Goal: Information Seeking & Learning: Learn about a topic

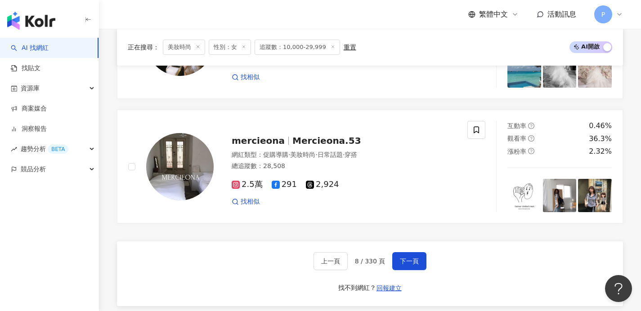
scroll to position [1634, 0]
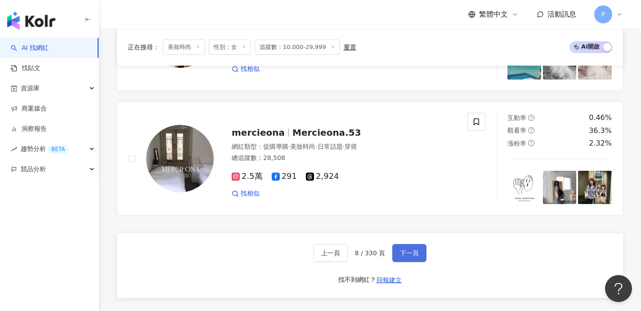
click at [410, 257] on span "下一頁" at bounding box center [409, 253] width 19 height 7
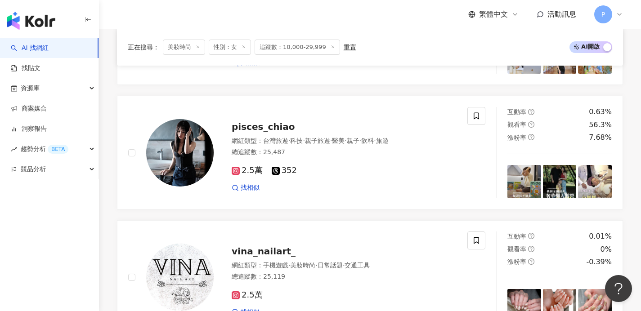
scroll to position [1228, 0]
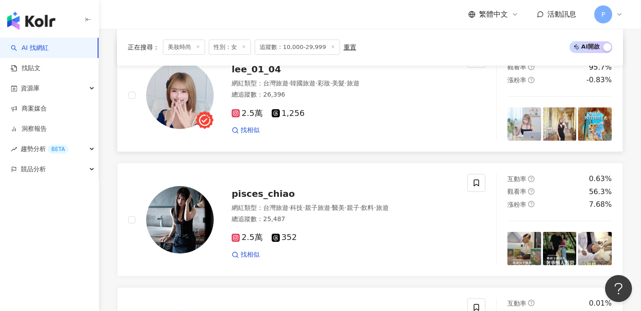
click at [239, 117] on icon at bounding box center [236, 113] width 8 height 8
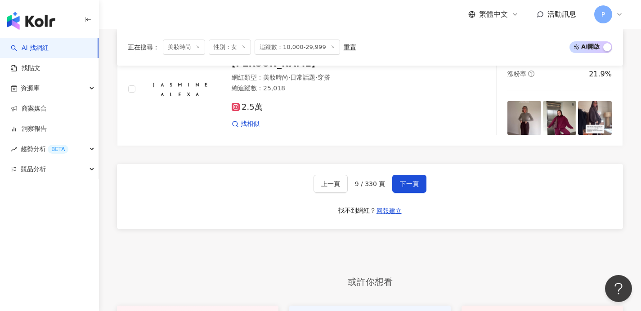
scroll to position [1707, 0]
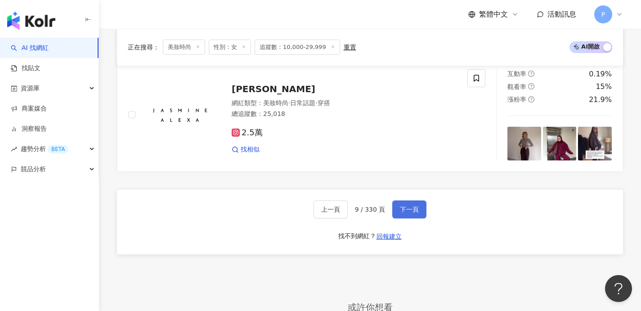
click at [412, 213] on span "下一頁" at bounding box center [409, 209] width 19 height 7
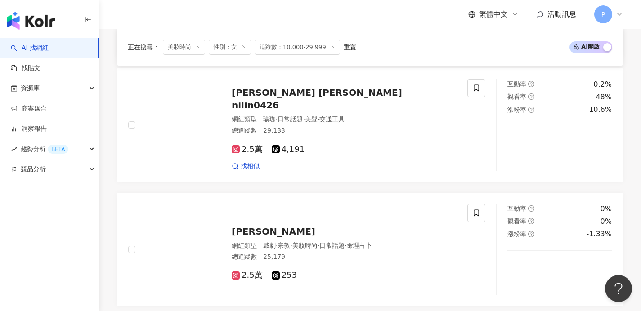
scroll to position [419, 0]
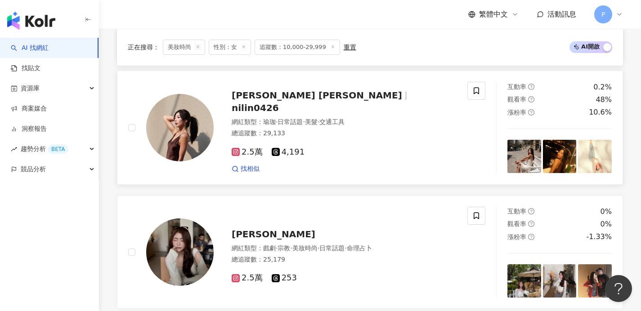
click at [288, 101] on span "林霓 Jessica" at bounding box center [321, 95] width 178 height 11
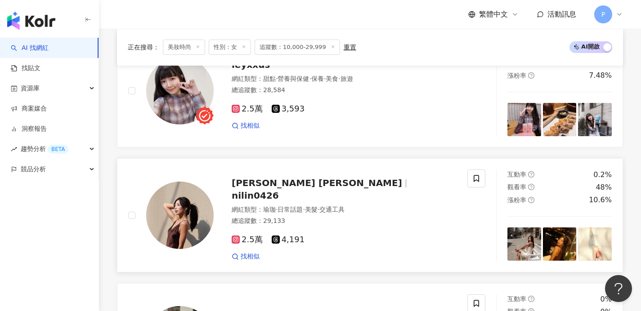
scroll to position [290, 0]
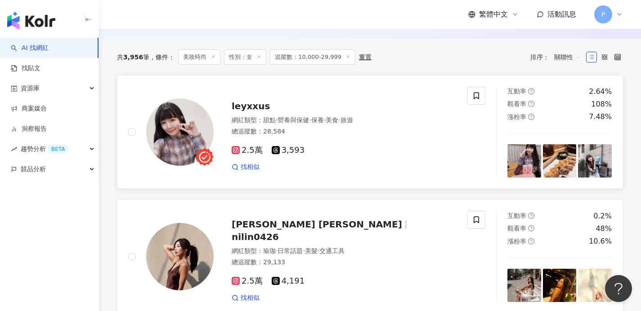
click at [247, 113] on div "leyxxus" at bounding box center [344, 106] width 225 height 13
click at [603, 60] on icon at bounding box center [605, 57] width 6 height 6
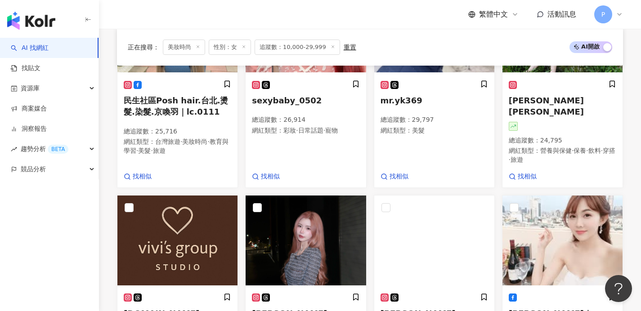
scroll to position [894, 0]
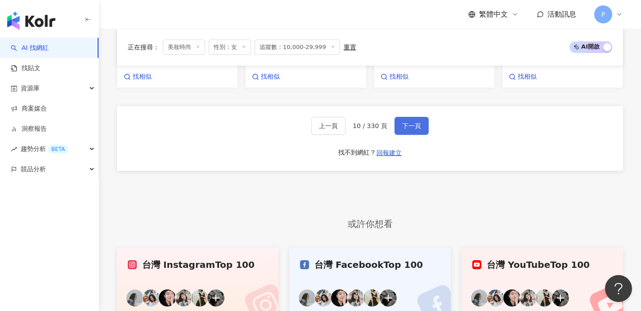
click at [416, 122] on span "下一頁" at bounding box center [411, 125] width 19 height 7
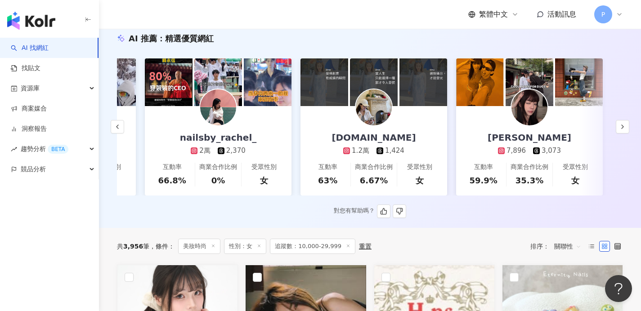
scroll to position [148, 0]
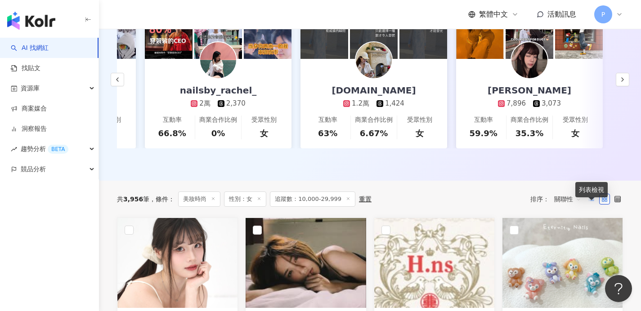
click at [590, 203] on icon at bounding box center [592, 199] width 6 height 6
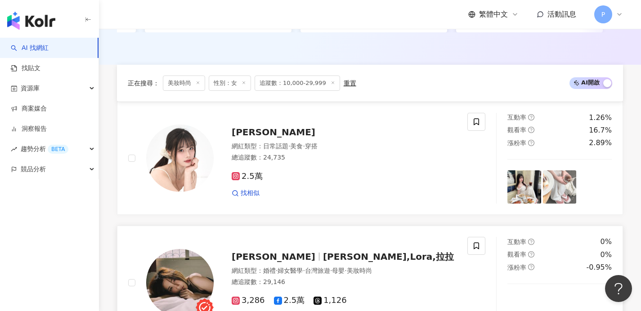
scroll to position [246, 0]
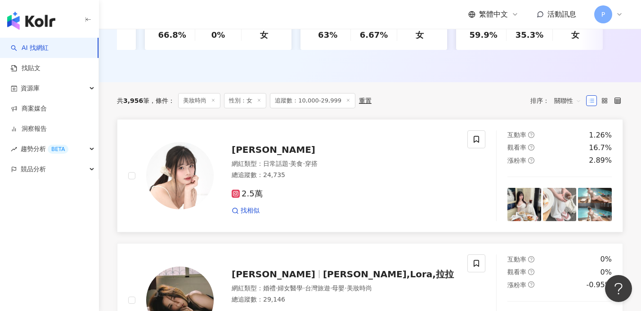
click at [168, 185] on img at bounding box center [180, 176] width 68 height 68
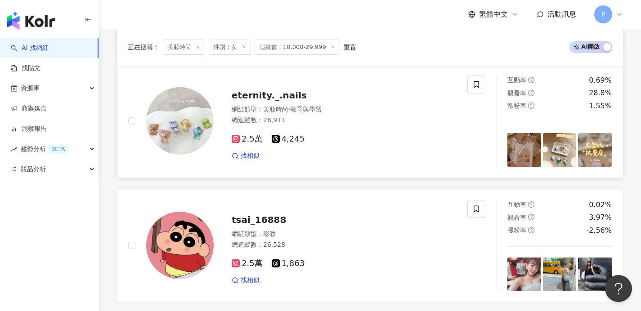
scroll to position [763, 0]
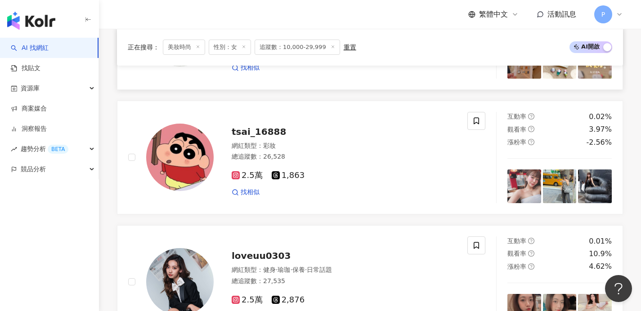
click at [196, 139] on img at bounding box center [180, 158] width 68 height 68
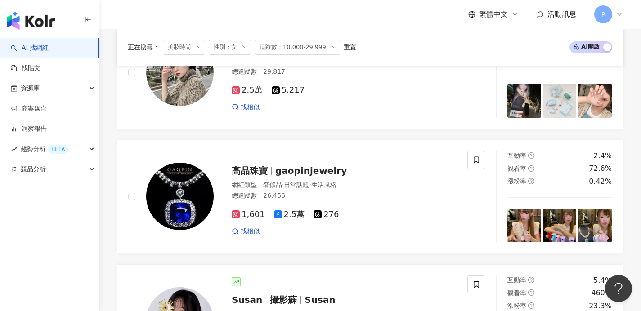
scroll to position [1655, 0]
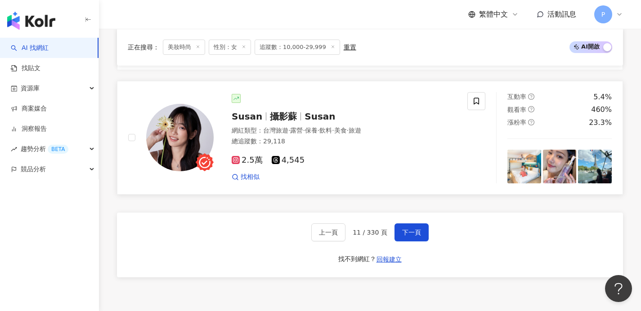
click at [183, 131] on img at bounding box center [180, 138] width 68 height 68
click at [402, 236] on span "下一頁" at bounding box center [411, 232] width 19 height 7
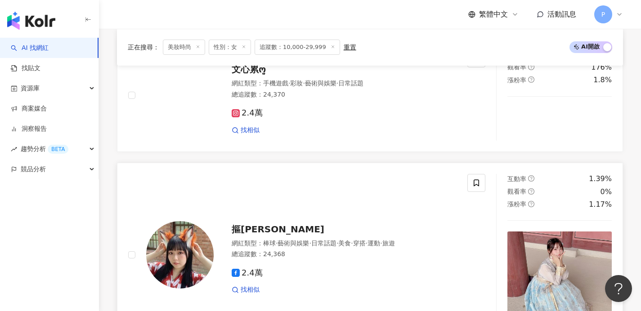
scroll to position [1392, 0]
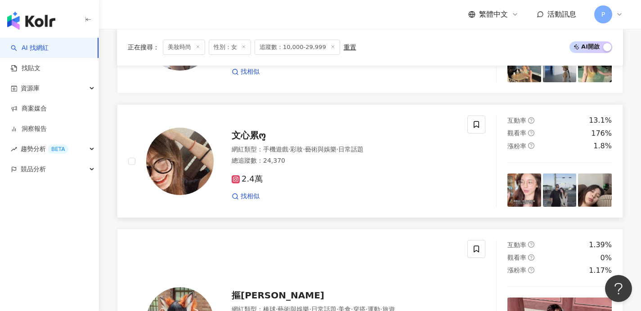
click at [250, 177] on span "2.4萬" at bounding box center [247, 179] width 31 height 9
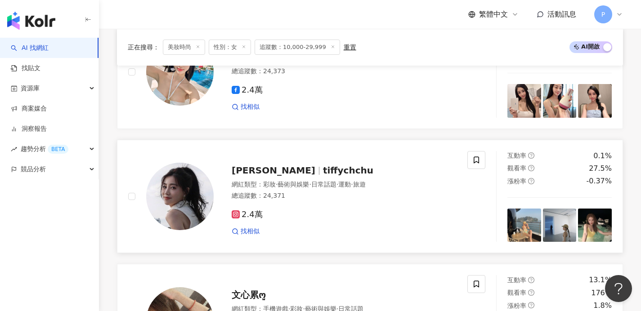
click at [205, 186] on img at bounding box center [180, 197] width 68 height 68
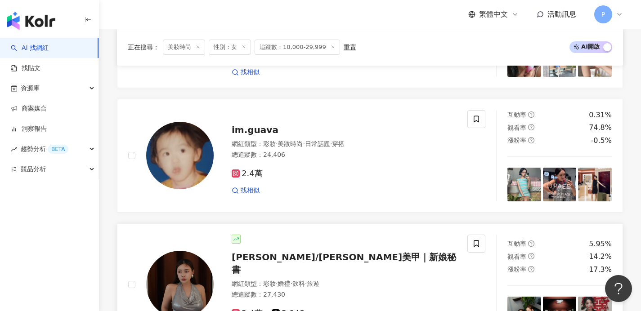
scroll to position [880, 0]
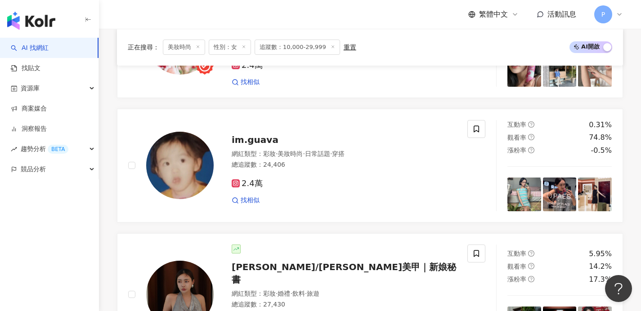
drag, startPoint x: 180, startPoint y: 167, endPoint x: 261, endPoint y: 62, distance: 133.1
click at [180, 167] on img at bounding box center [180, 166] width 68 height 68
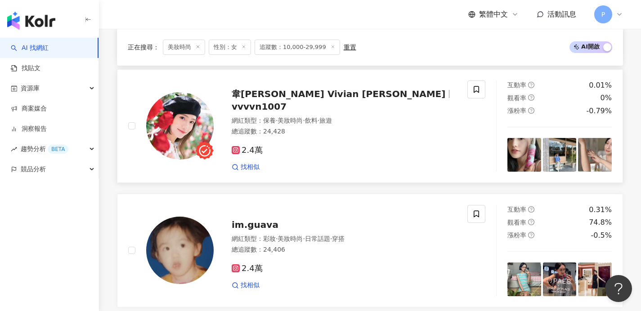
click at [186, 129] on img at bounding box center [180, 126] width 68 height 68
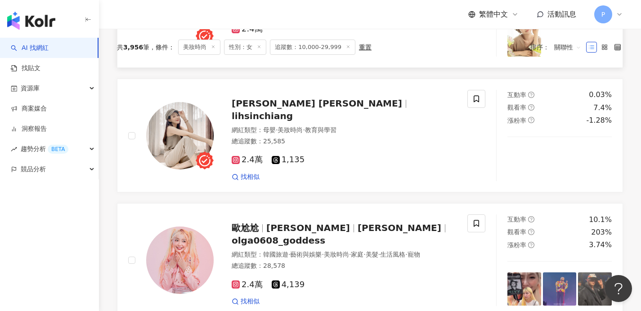
scroll to position [298, 0]
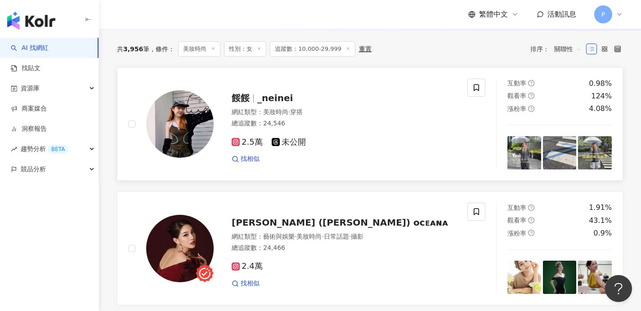
click at [184, 122] on img at bounding box center [180, 124] width 68 height 68
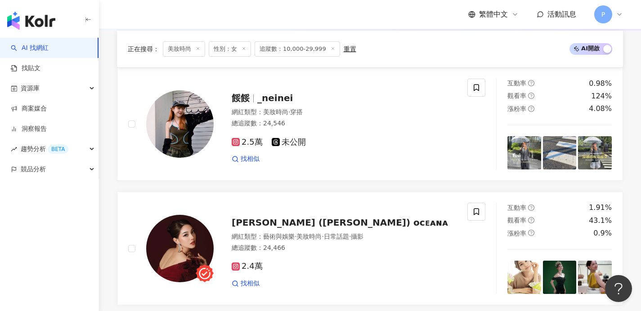
scroll to position [1756, 0]
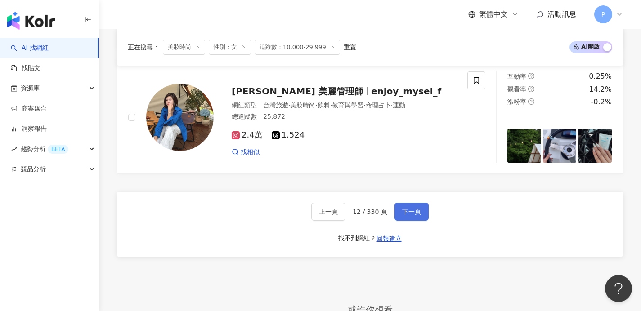
click at [414, 211] on span "下一頁" at bounding box center [411, 211] width 19 height 7
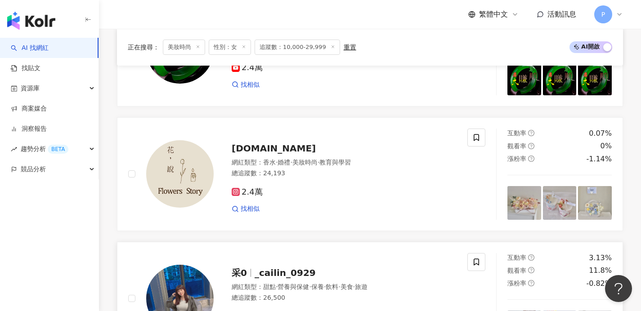
scroll to position [1208, 0]
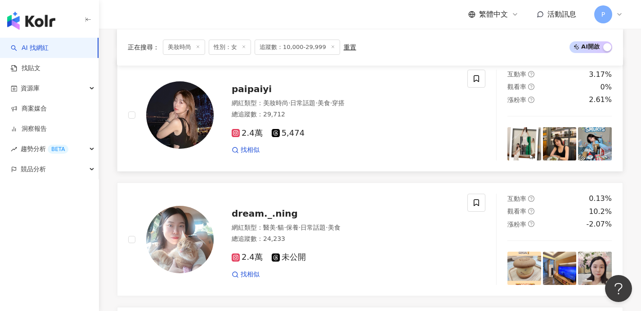
click at [189, 122] on img at bounding box center [180, 115] width 68 height 68
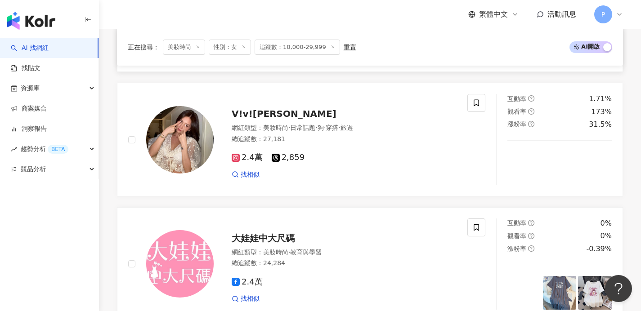
scroll to position [551, 0]
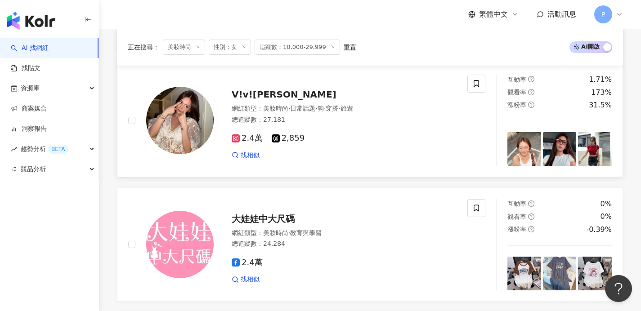
click at [180, 113] on img at bounding box center [180, 121] width 68 height 68
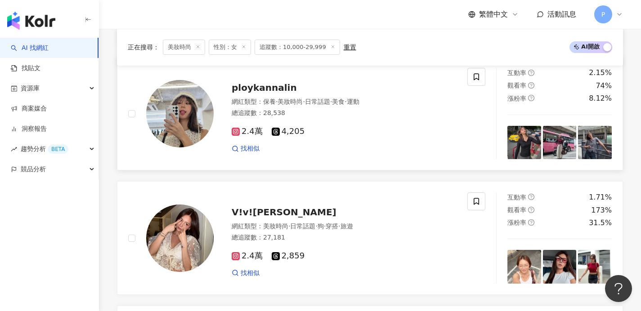
scroll to position [373, 0]
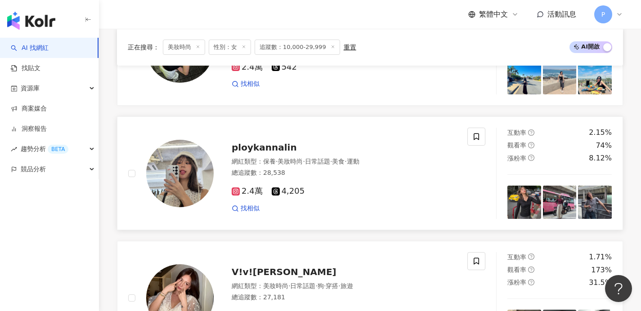
click at [176, 180] on img at bounding box center [180, 174] width 68 height 68
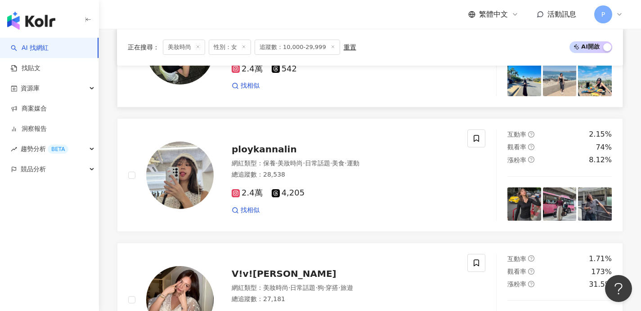
scroll to position [221, 0]
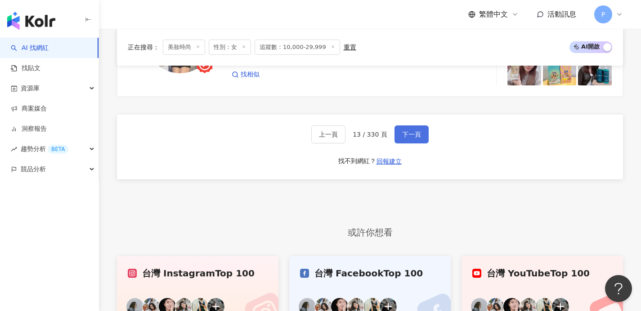
click at [411, 138] on span "下一頁" at bounding box center [411, 134] width 19 height 7
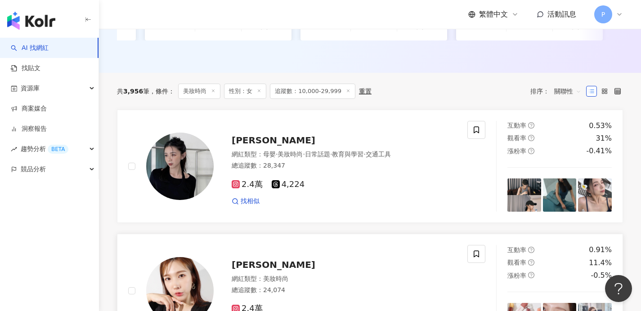
scroll to position [254, 0]
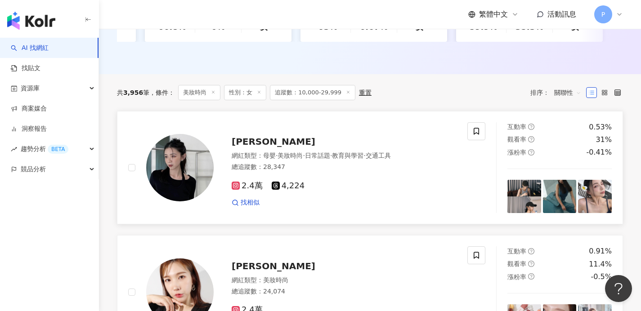
click at [247, 147] on span "Peng Yin" at bounding box center [274, 141] width 84 height 11
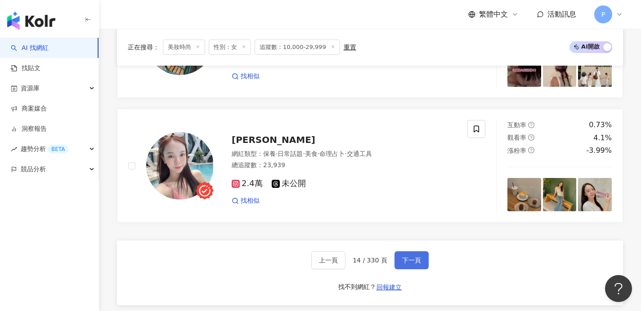
click at [421, 270] on button "下一頁" at bounding box center [412, 261] width 34 height 18
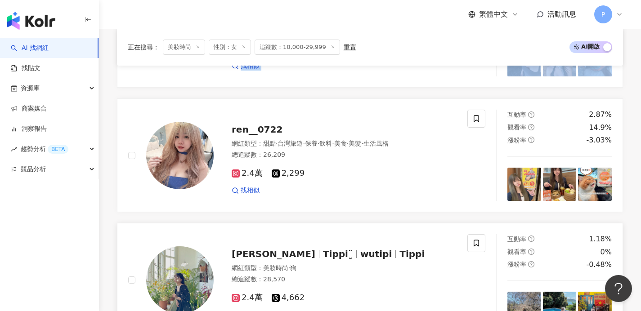
scroll to position [474, 0]
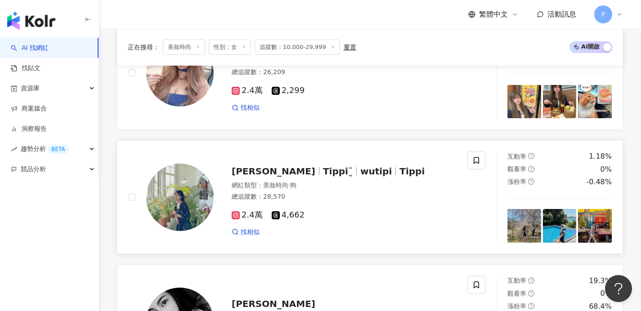
click at [264, 177] on span "Wu Tipi" at bounding box center [274, 171] width 84 height 11
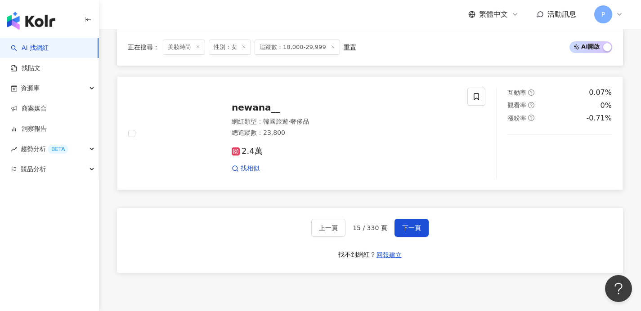
scroll to position [1770, 0]
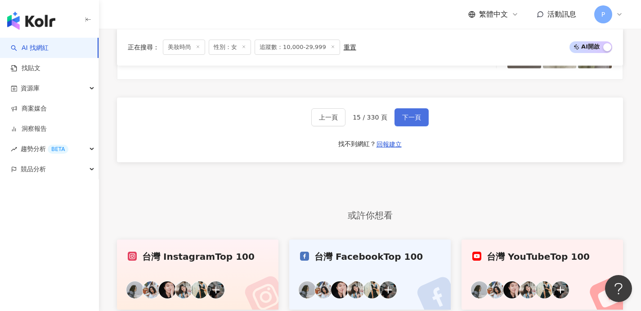
click at [405, 119] on button "下一頁" at bounding box center [412, 117] width 34 height 18
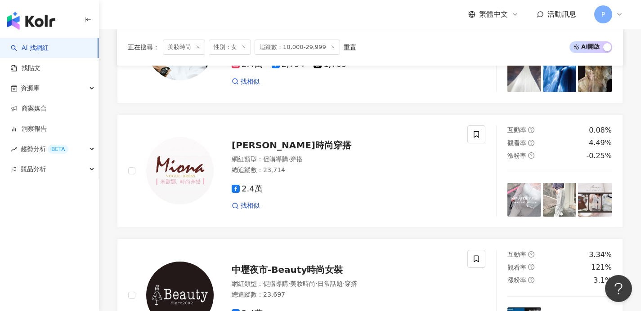
scroll to position [1840, 0]
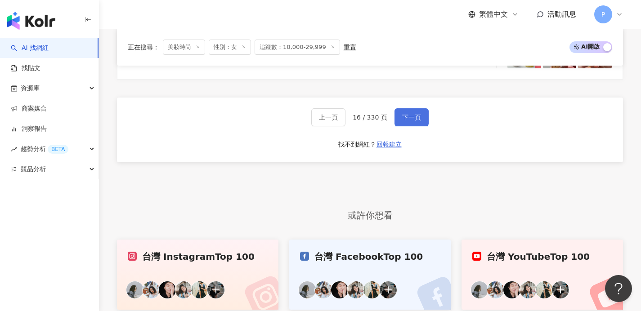
click at [413, 121] on span "下一頁" at bounding box center [411, 117] width 19 height 7
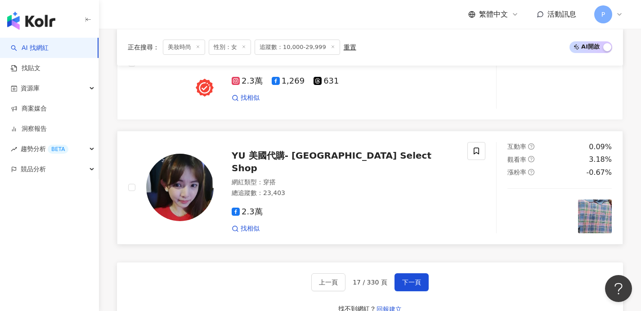
scroll to position [1606, 0]
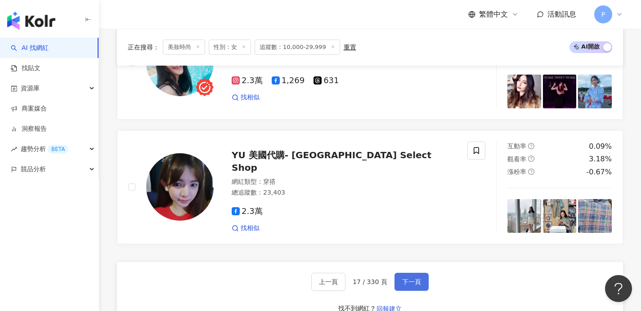
click at [423, 290] on button "下一頁" at bounding box center [412, 282] width 34 height 18
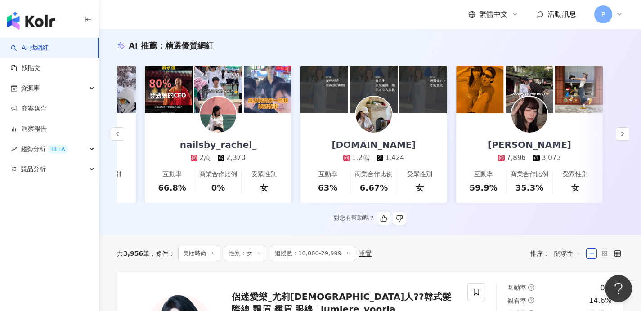
scroll to position [0, 0]
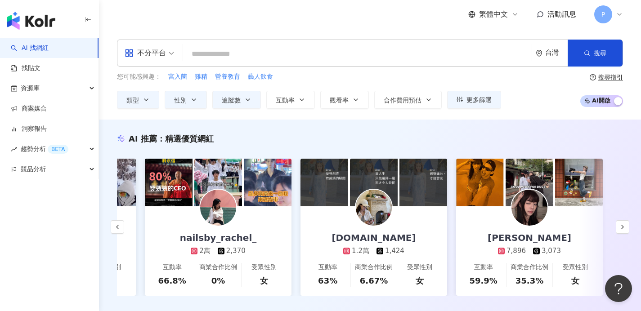
click at [234, 56] on input "search" at bounding box center [358, 53] width 342 height 17
type input "*"
click at [139, 103] on button "類型" at bounding box center [138, 100] width 42 height 18
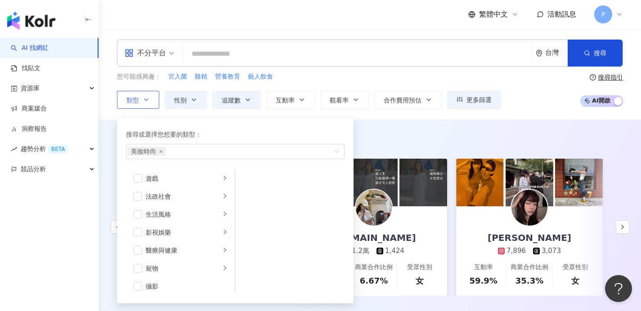
scroll to position [167, 0]
click at [182, 227] on div "影視娛樂" at bounding box center [183, 229] width 75 height 10
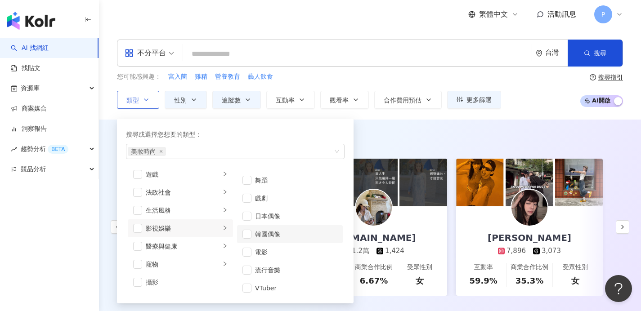
scroll to position [24, 0]
click at [244, 228] on span "button" at bounding box center [247, 228] width 9 height 9
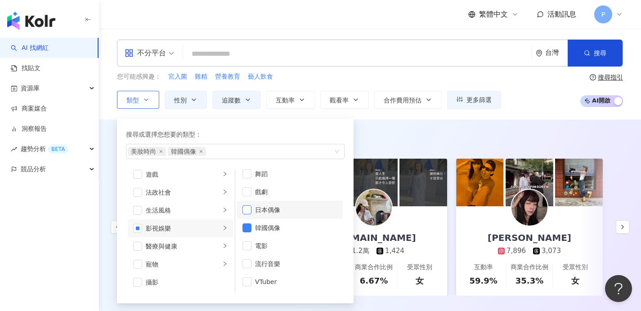
click at [248, 210] on span "button" at bounding box center [247, 210] width 9 height 9
click at [160, 153] on icon "close" at bounding box center [161, 152] width 4 height 4
click at [585, 46] on button "搜尋" at bounding box center [595, 53] width 55 height 27
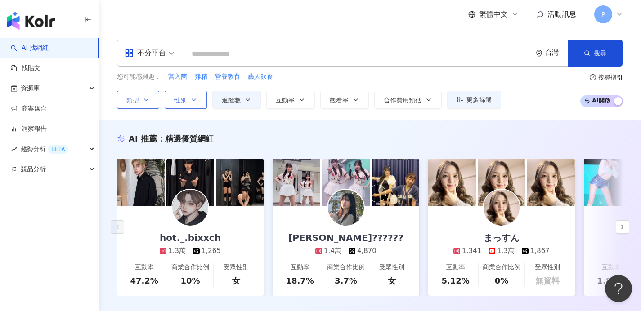
click at [191, 100] on icon "button" at bounding box center [193, 99] width 7 height 7
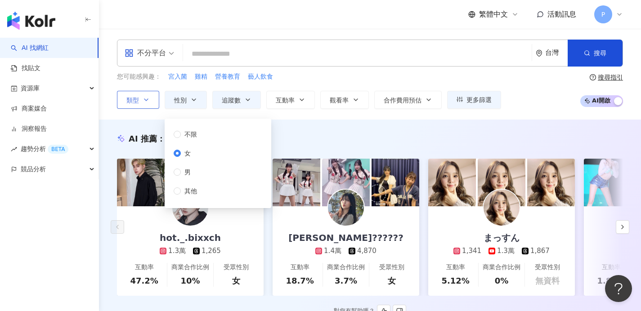
click at [319, 135] on div "AI 推薦 ： 精選優質網紅" at bounding box center [370, 138] width 506 height 11
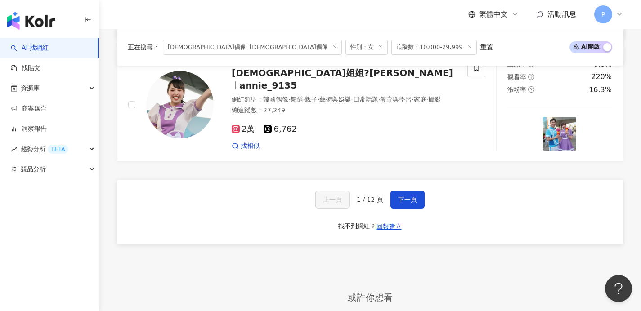
scroll to position [1681, 0]
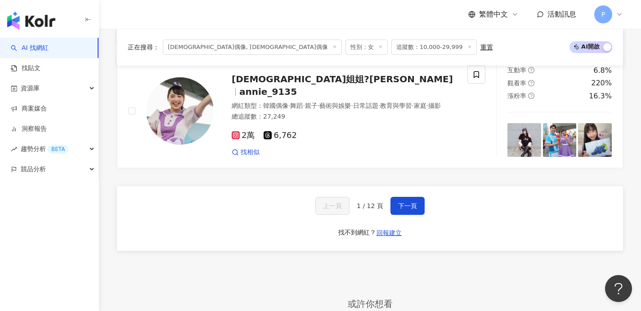
click at [389, 208] on div "上一頁 1 / 12 頁 下一頁" at bounding box center [369, 206] width 109 height 18
click at [412, 210] on span "下一頁" at bounding box center [407, 206] width 19 height 7
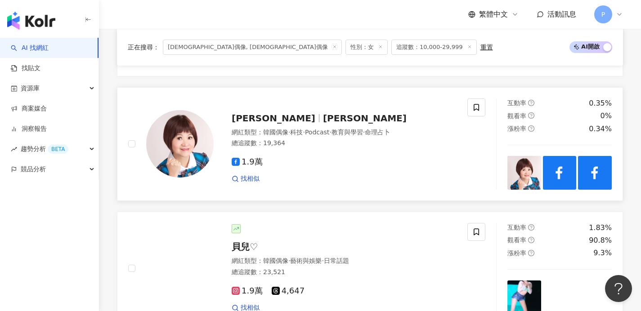
scroll to position [854, 0]
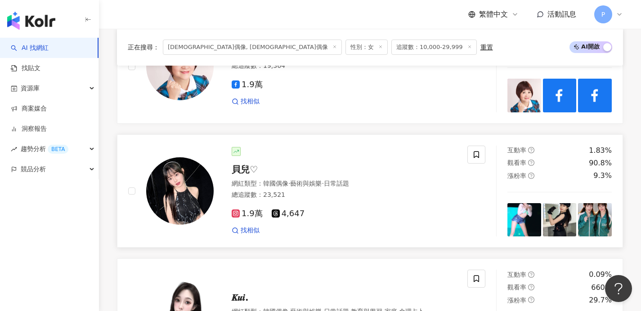
click at [240, 175] on span "貝兒♡" at bounding box center [245, 169] width 26 height 11
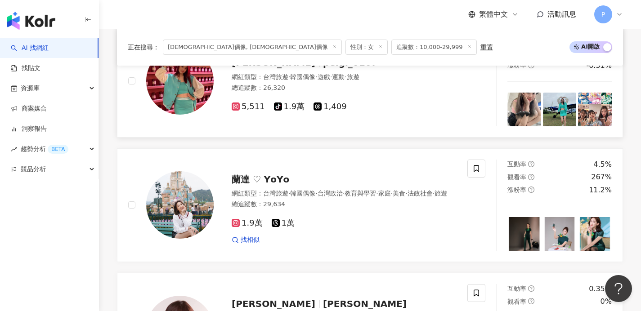
scroll to position [579, 0]
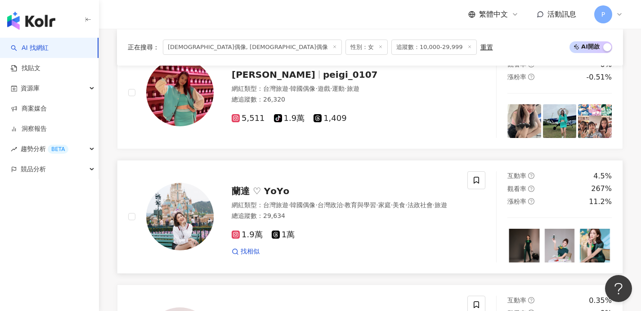
click at [183, 218] on img at bounding box center [180, 217] width 68 height 68
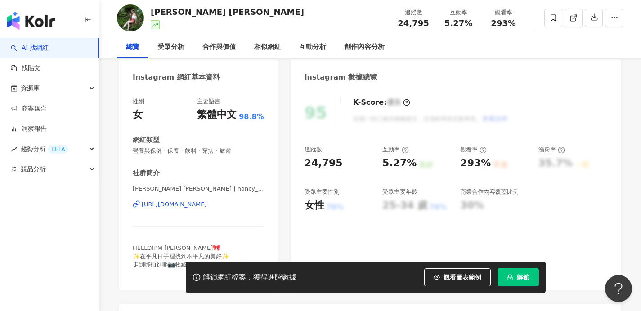
scroll to position [84, 0]
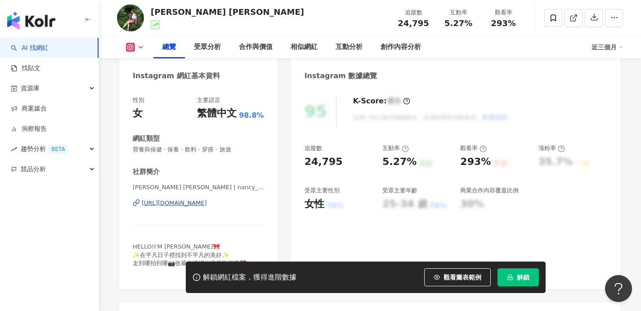
click at [161, 205] on div "https://www.instagram.com/nancy_w1230/" at bounding box center [174, 203] width 65 height 8
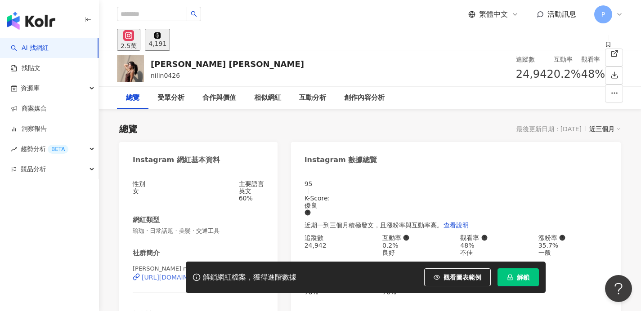
click at [166, 274] on div "https://www.instagram.com/nilinlinni/" at bounding box center [177, 277] width 70 height 7
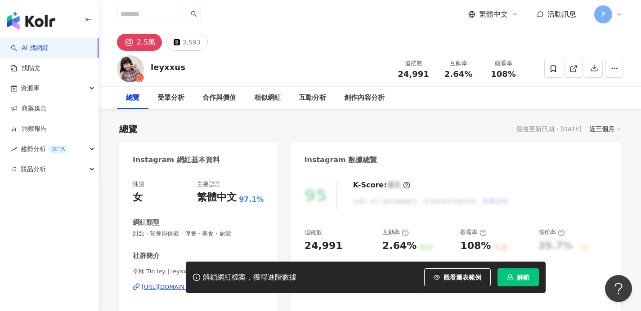
scroll to position [173, 0]
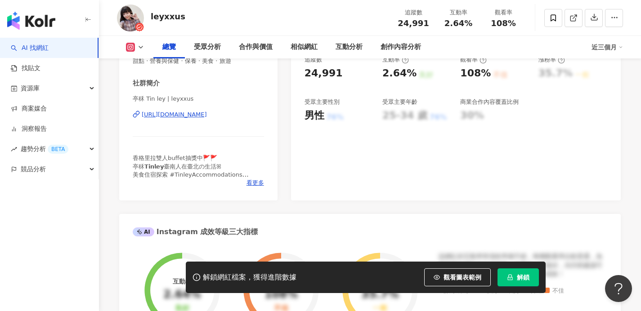
click at [191, 114] on div "https://www.instagram.com/leyxxus/" at bounding box center [174, 115] width 65 height 8
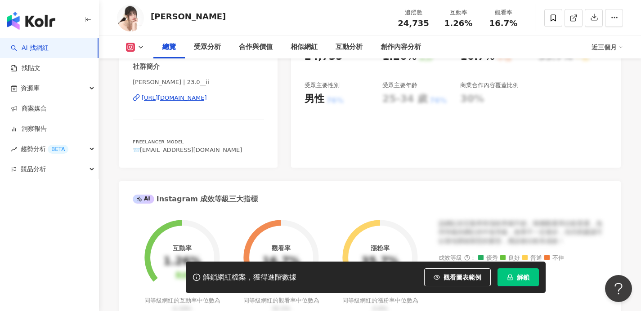
click at [194, 101] on div "https://www.instagram.com/23.0__ii/" at bounding box center [174, 98] width 65 height 8
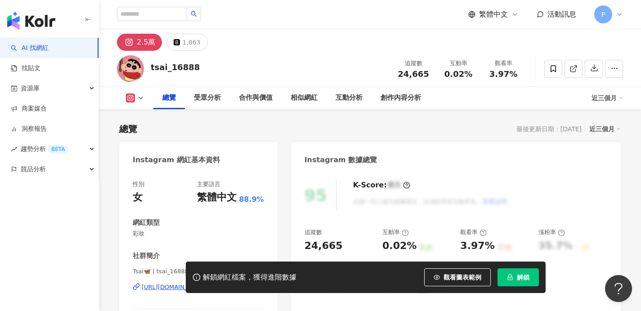
scroll to position [186, 0]
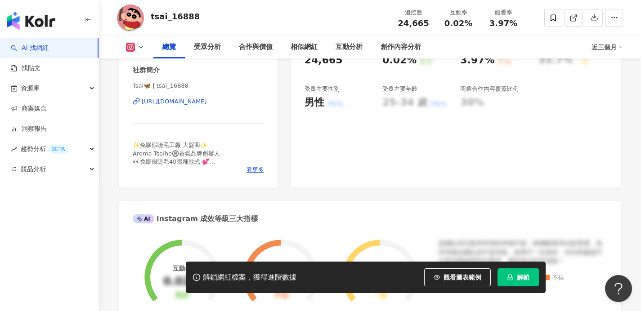
click at [177, 102] on div "[URL][DOMAIN_NAME]" at bounding box center [174, 102] width 65 height 8
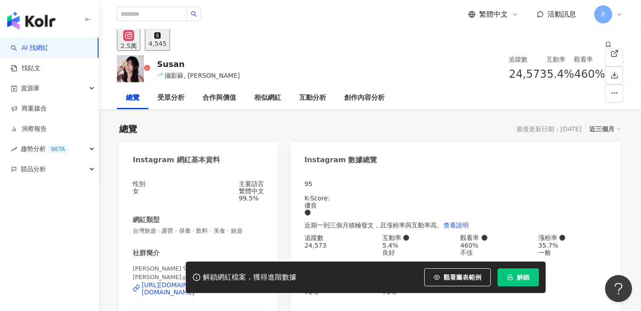
scroll to position [61, 0]
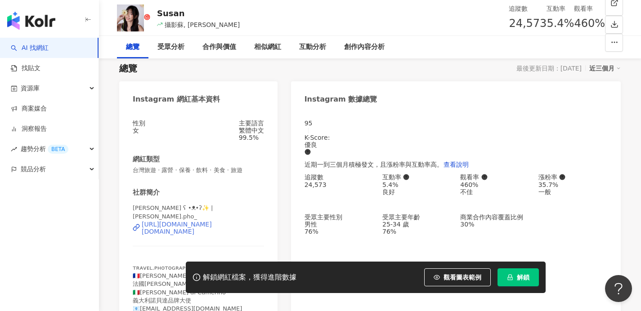
click at [192, 221] on div "https://www.instagram.com/susan.pho_/" at bounding box center [203, 228] width 122 height 14
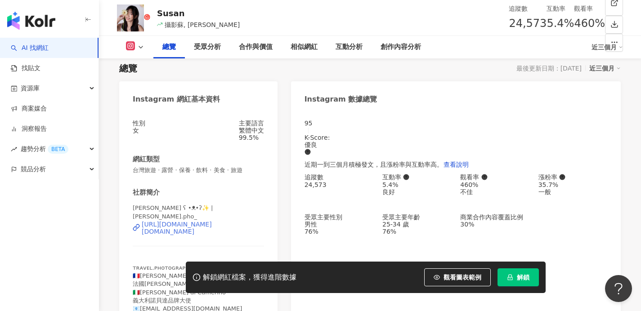
scroll to position [79, 0]
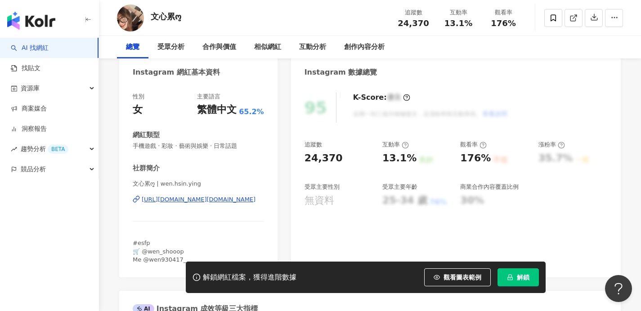
click at [185, 200] on div "https://www.instagram.com/wen.hsin.ying/" at bounding box center [199, 200] width 114 height 8
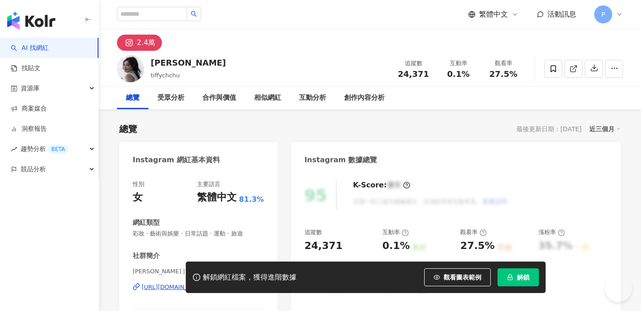
scroll to position [76, 0]
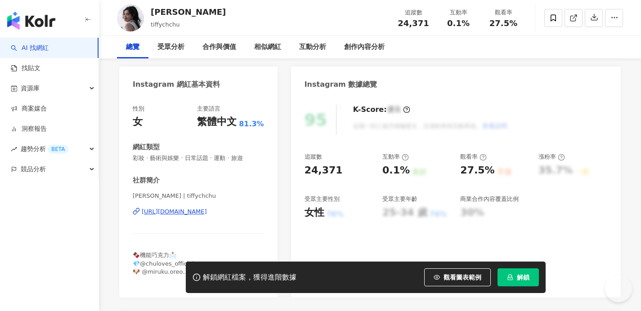
click at [207, 213] on div "https://www.instagram.com/tiffychchu/" at bounding box center [174, 212] width 65 height 8
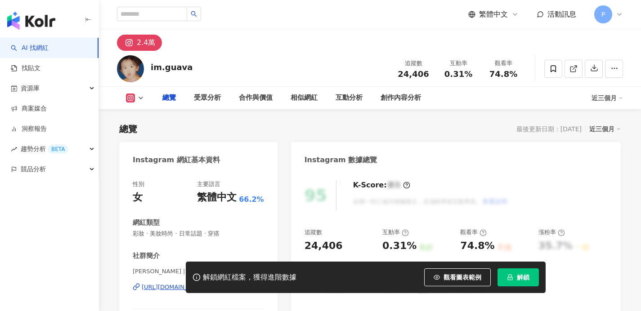
click at [205, 238] on div "性別 女 主要語言 繁體中文 66.2% 網紅類型 彩妝 · 美妝時尚 · 日常話題 · 穿搭 社群簡介 Guava 乙璐 | im.guava https:…" at bounding box center [198, 265] width 131 height 171
click at [217, 284] on div "https://www.instagram.com/im.guava/" at bounding box center [199, 288] width 114 height 8
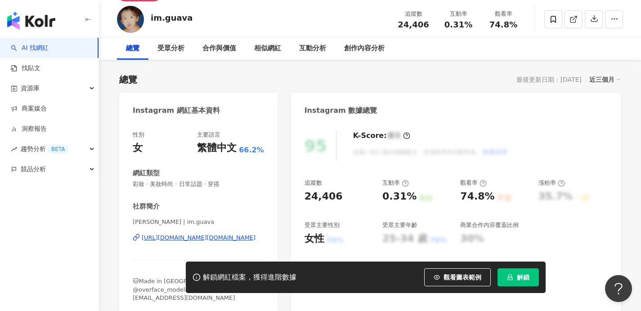
scroll to position [50, 0]
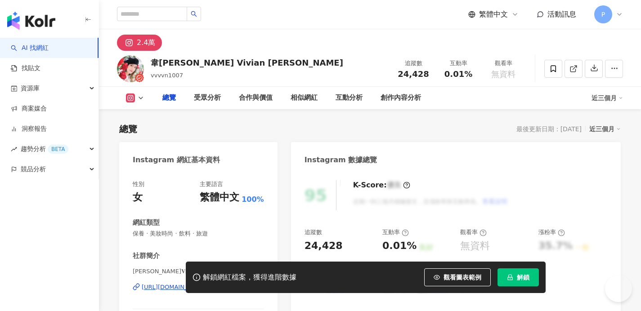
click at [213, 224] on div "網紅類型" at bounding box center [198, 222] width 131 height 9
click at [207, 284] on div "[URL][DOMAIN_NAME]" at bounding box center [174, 288] width 65 height 8
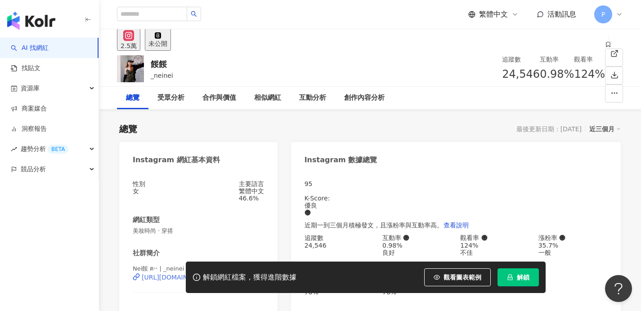
scroll to position [68, 0]
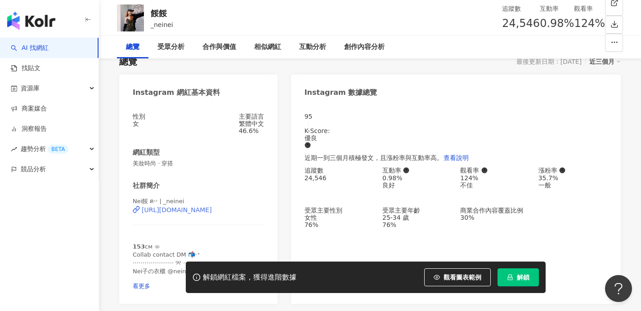
click at [212, 214] on div "https://www.instagram.com/_neinei/" at bounding box center [177, 210] width 70 height 7
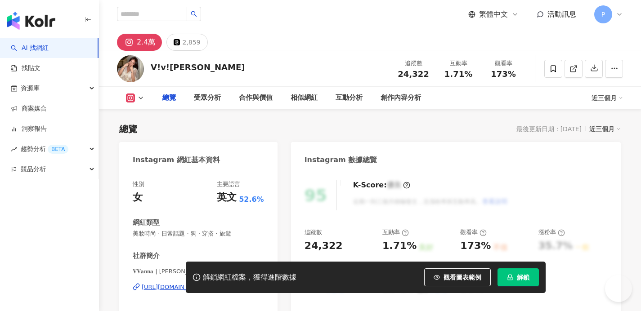
click at [186, 284] on div "https://www.instagram.com/vivianna_yin/" at bounding box center [174, 288] width 65 height 8
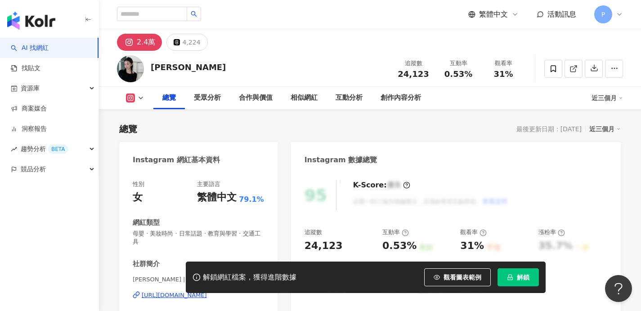
scroll to position [193, 0]
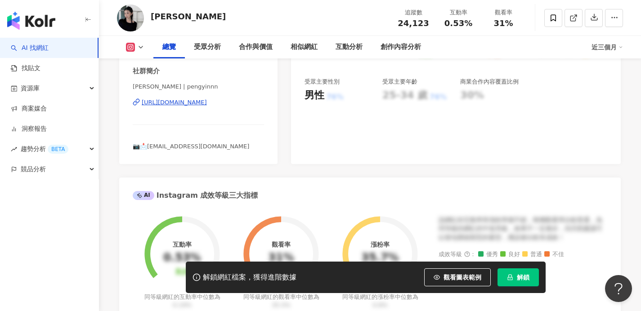
click at [186, 99] on div "https://www.instagram.com/pengyinnn/" at bounding box center [174, 103] width 65 height 8
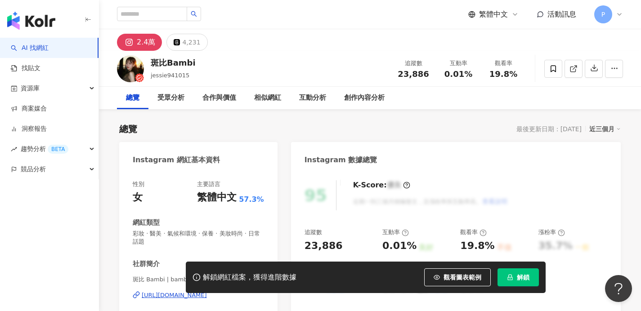
click at [157, 295] on div "[URL][DOMAIN_NAME]" at bounding box center [174, 296] width 65 height 8
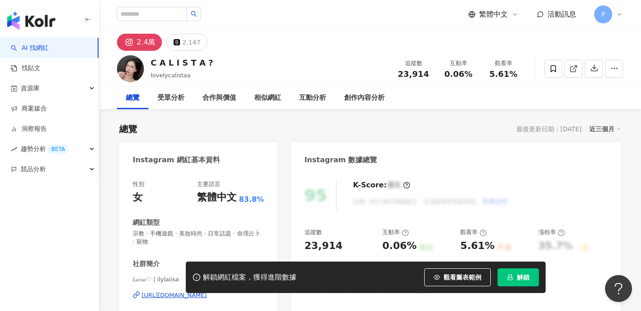
click at [158, 297] on div "https://www.instagram.com/ilylaiisa/" at bounding box center [174, 296] width 65 height 8
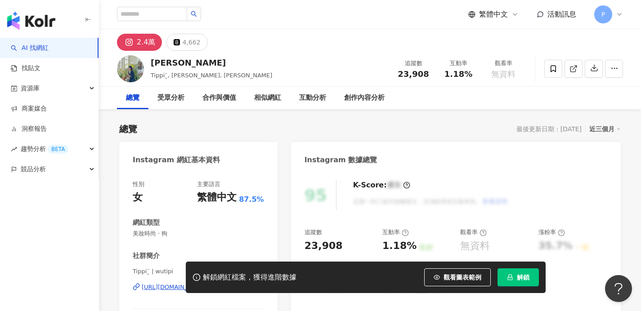
click at [153, 288] on div "解鎖網紅檔案，獲得進階數據 觀看圖表範例 解鎖" at bounding box center [320, 278] width 641 height 32
click at [162, 288] on div "解鎖網紅檔案，獲得進階數據 觀看圖表範例 解鎖" at bounding box center [320, 278] width 641 height 32
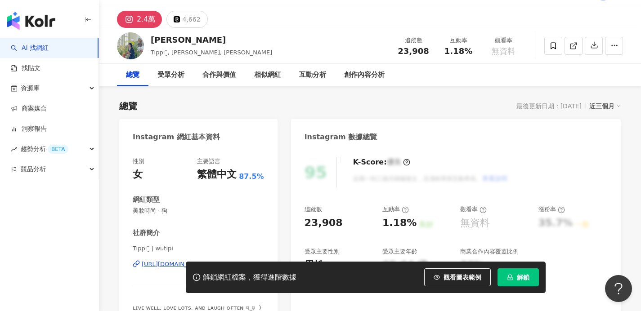
scroll to position [35, 0]
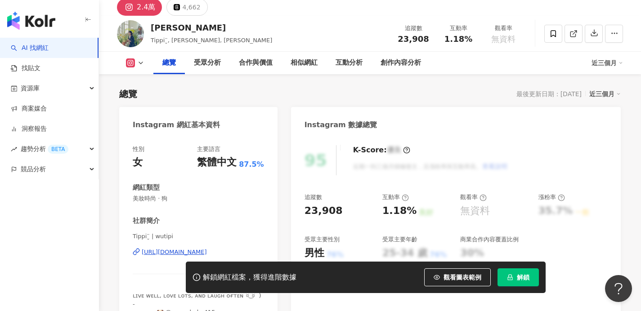
click at [174, 253] on div "https://www.instagram.com/wutipi/" at bounding box center [174, 252] width 65 height 8
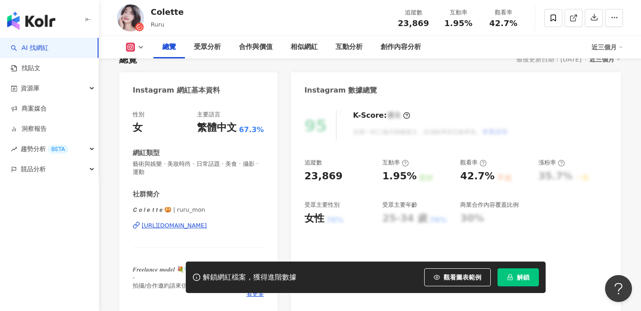
scroll to position [69, 0]
click at [169, 225] on div "https://www.instagram.com/ruru_mon/" at bounding box center [174, 226] width 65 height 8
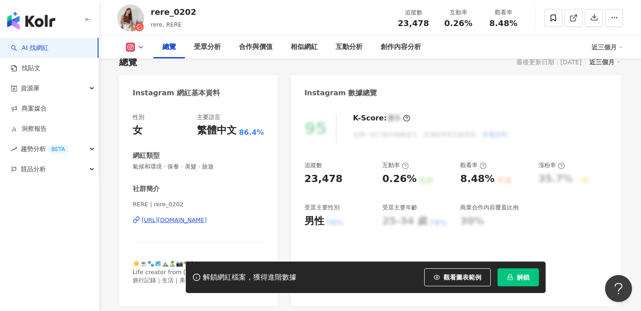
click at [183, 222] on div "[URL][DOMAIN_NAME]" at bounding box center [174, 220] width 65 height 8
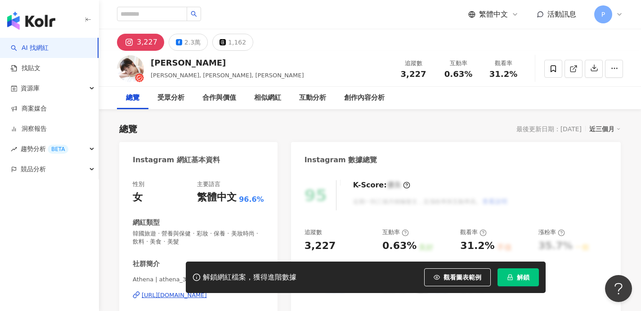
click at [157, 296] on div "https://www.instagram.com/athena_310/" at bounding box center [174, 296] width 65 height 8
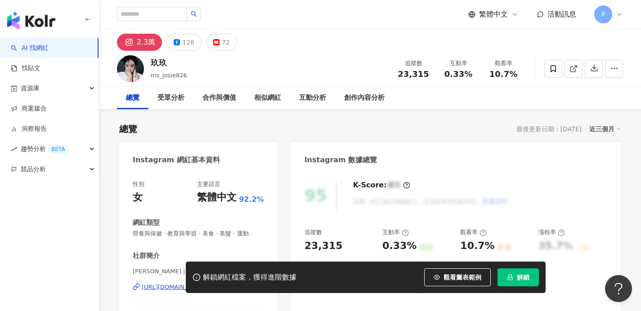
click at [154, 289] on div "解鎖網紅檔案，獲得進階數據 觀看圖表範例 解鎖" at bounding box center [320, 278] width 641 height 32
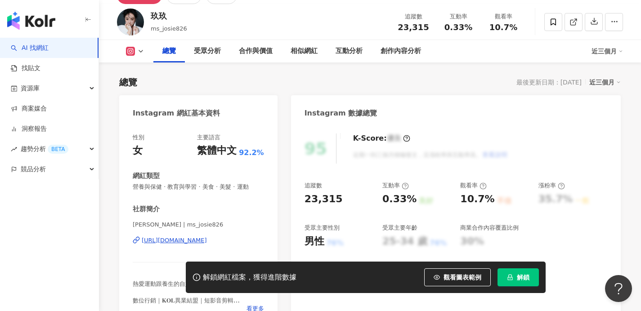
scroll to position [52, 0]
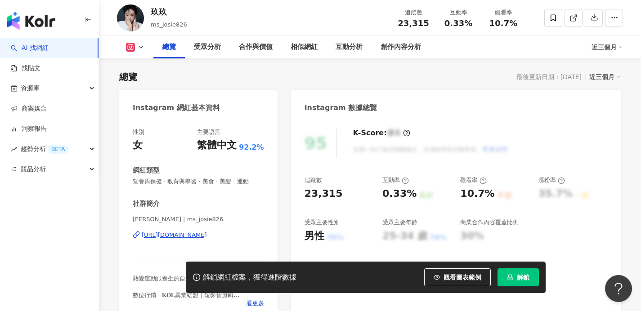
click at [159, 237] on div "https://www.instagram.com/ms_josie826/" at bounding box center [174, 235] width 65 height 8
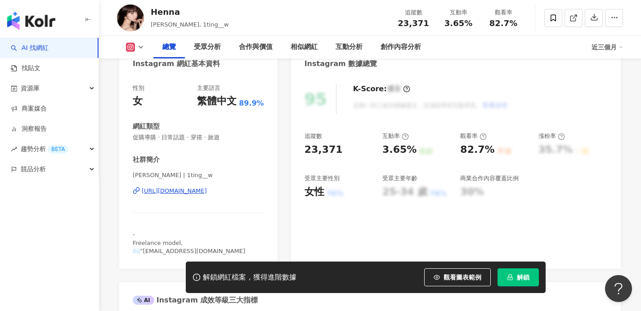
scroll to position [99, 0]
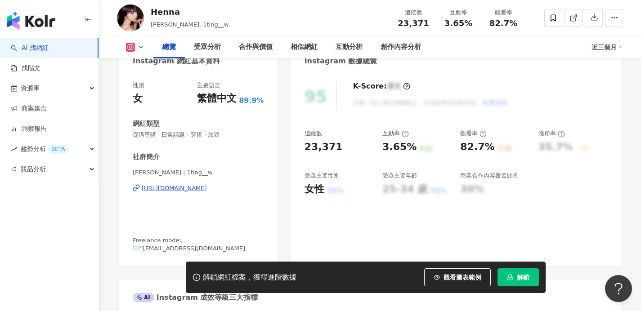
click at [203, 187] on div "[URL][DOMAIN_NAME]" at bounding box center [174, 189] width 65 height 8
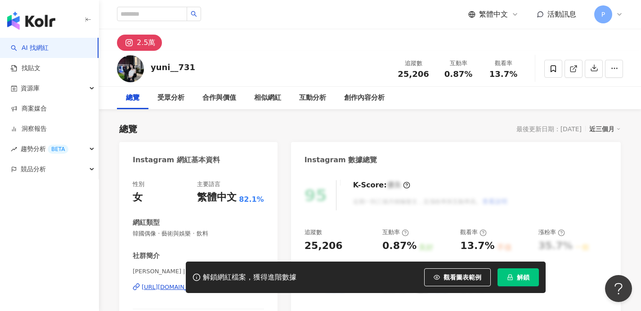
click at [154, 287] on div "解鎖網紅檔案，獲得進階數據 觀看圖表範例 解鎖" at bounding box center [320, 278] width 641 height 32
click at [159, 289] on div "解鎖網紅檔案，獲得進階數據 觀看圖表範例 解鎖" at bounding box center [320, 278] width 641 height 32
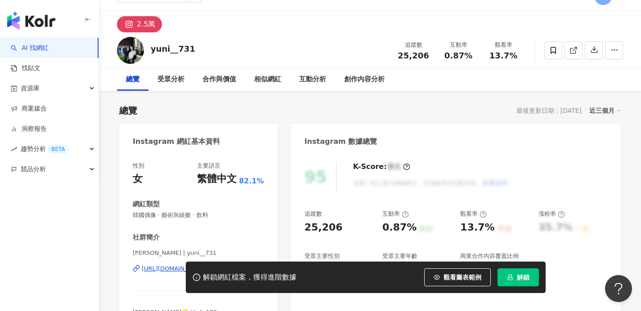
scroll to position [35, 0]
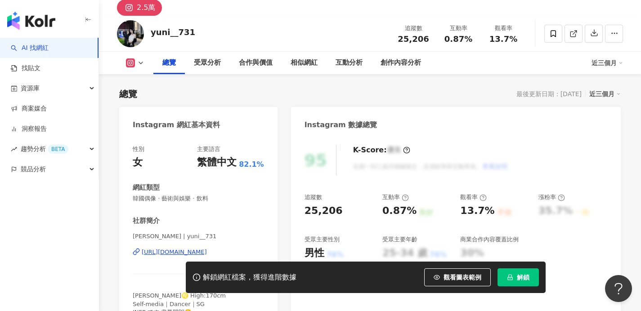
click at [158, 249] on div "https://www.instagram.com/yuni__731/" at bounding box center [174, 252] width 65 height 8
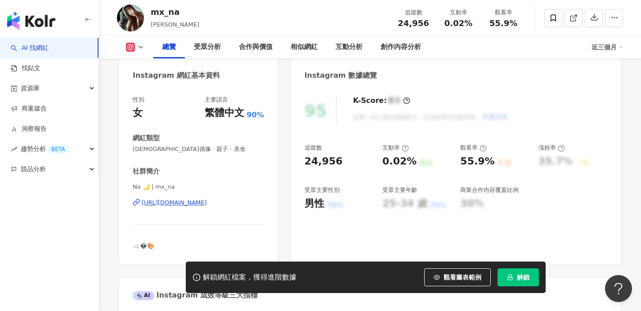
scroll to position [85, 0]
click at [194, 208] on div "Na 🌙 | mx_na [URL][DOMAIN_NAME]" at bounding box center [198, 209] width 131 height 53
click at [196, 206] on div "[URL][DOMAIN_NAME]" at bounding box center [174, 202] width 65 height 8
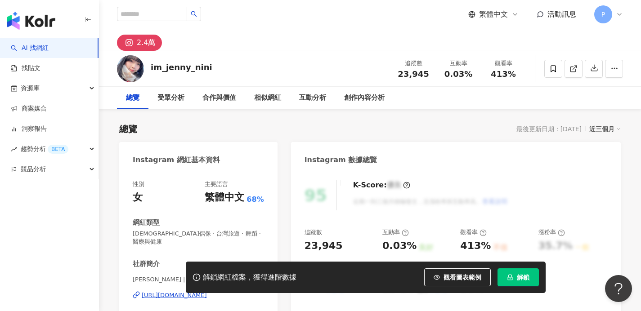
scroll to position [54, 0]
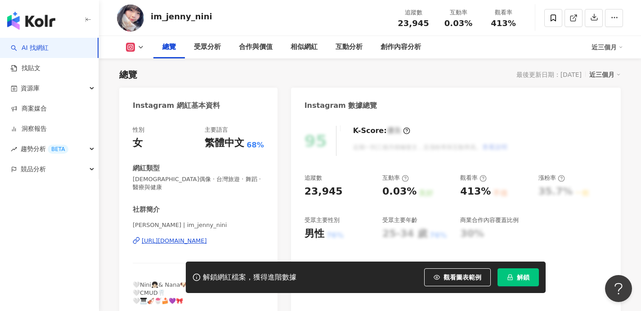
click at [174, 237] on div "https://www.instagram.com/im_jenny_nini/" at bounding box center [174, 241] width 65 height 8
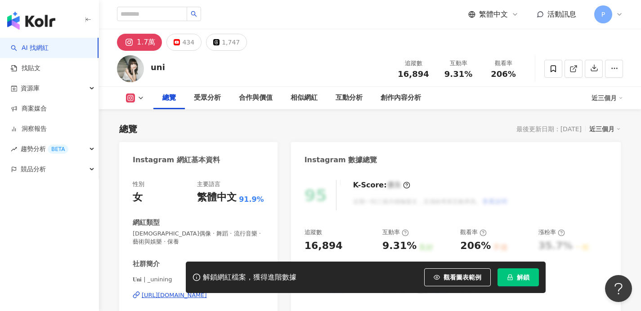
scroll to position [79, 0]
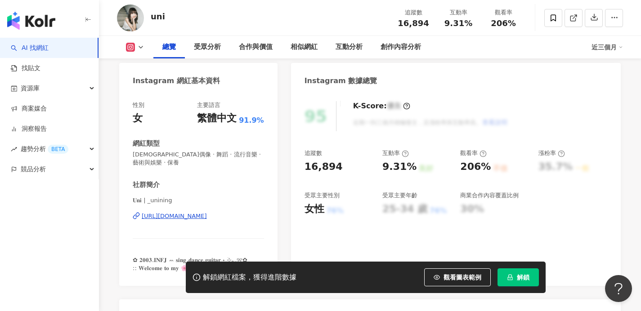
click at [160, 212] on div "https://www.instagram.com/_unining/" at bounding box center [174, 216] width 65 height 8
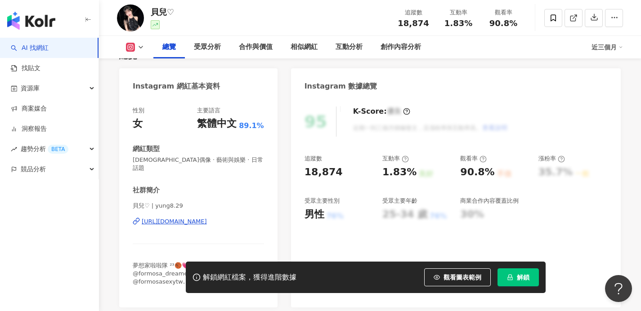
click at [180, 218] on div "https://www.instagram.com/yung8.29/" at bounding box center [174, 222] width 65 height 8
click at [306, 50] on div "相似網紅" at bounding box center [304, 47] width 27 height 11
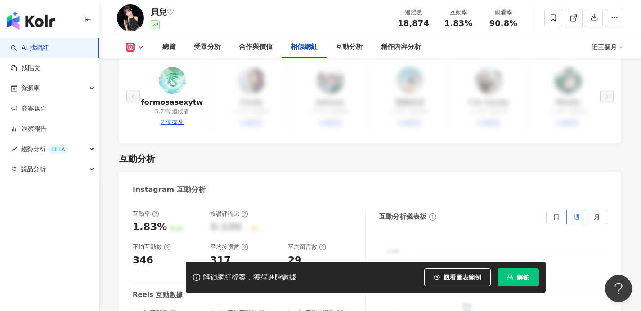
scroll to position [1690, 0]
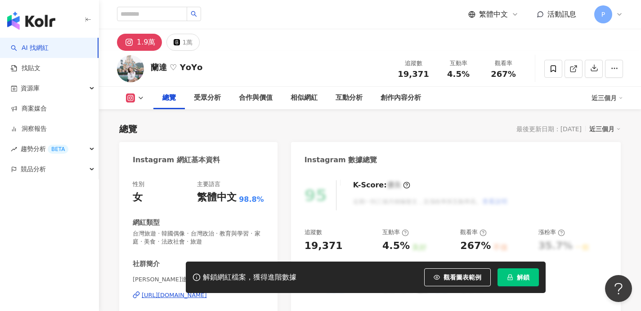
scroll to position [83, 0]
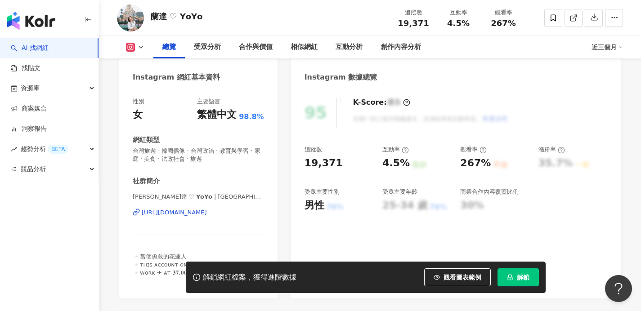
click at [184, 213] on div "[URL][DOMAIN_NAME]" at bounding box center [174, 213] width 65 height 8
